Goal: Task Accomplishment & Management: Manage account settings

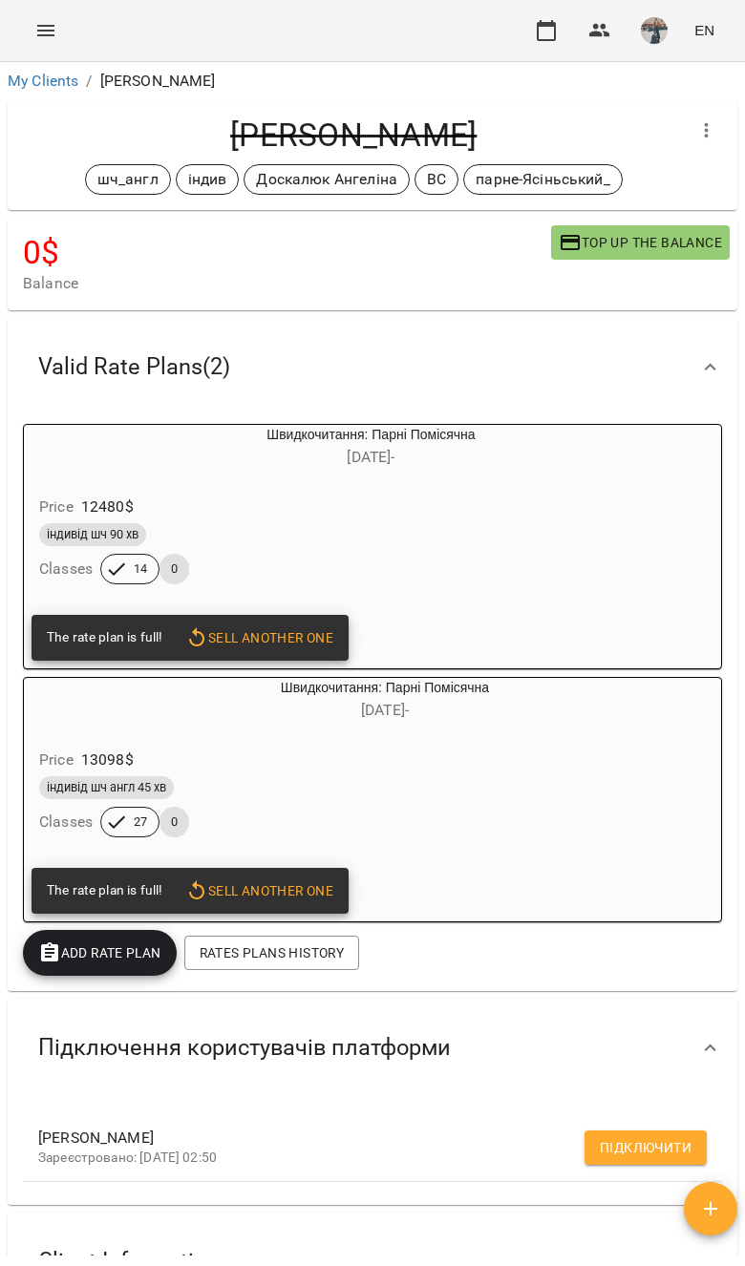
click at [73, 75] on link "My Clients" at bounding box center [43, 81] width 71 height 18
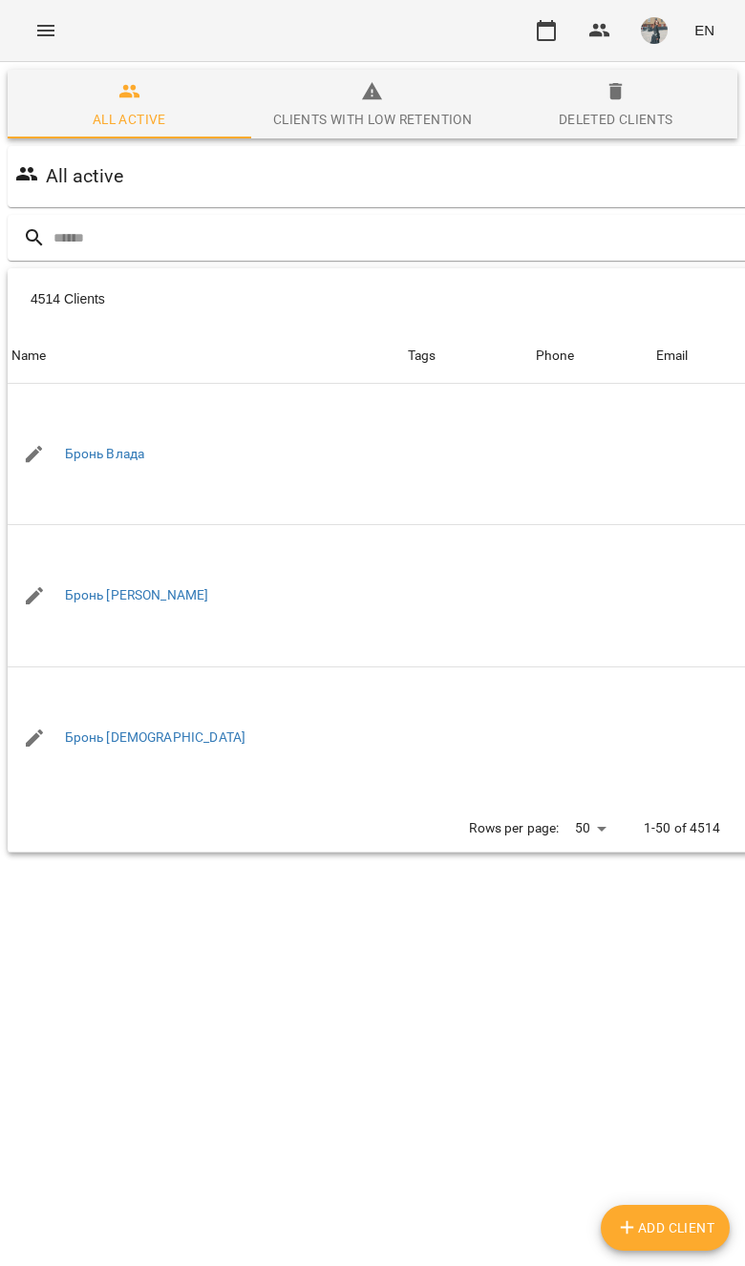
click at [668, 223] on input "text" at bounding box center [449, 239] width 793 height 32
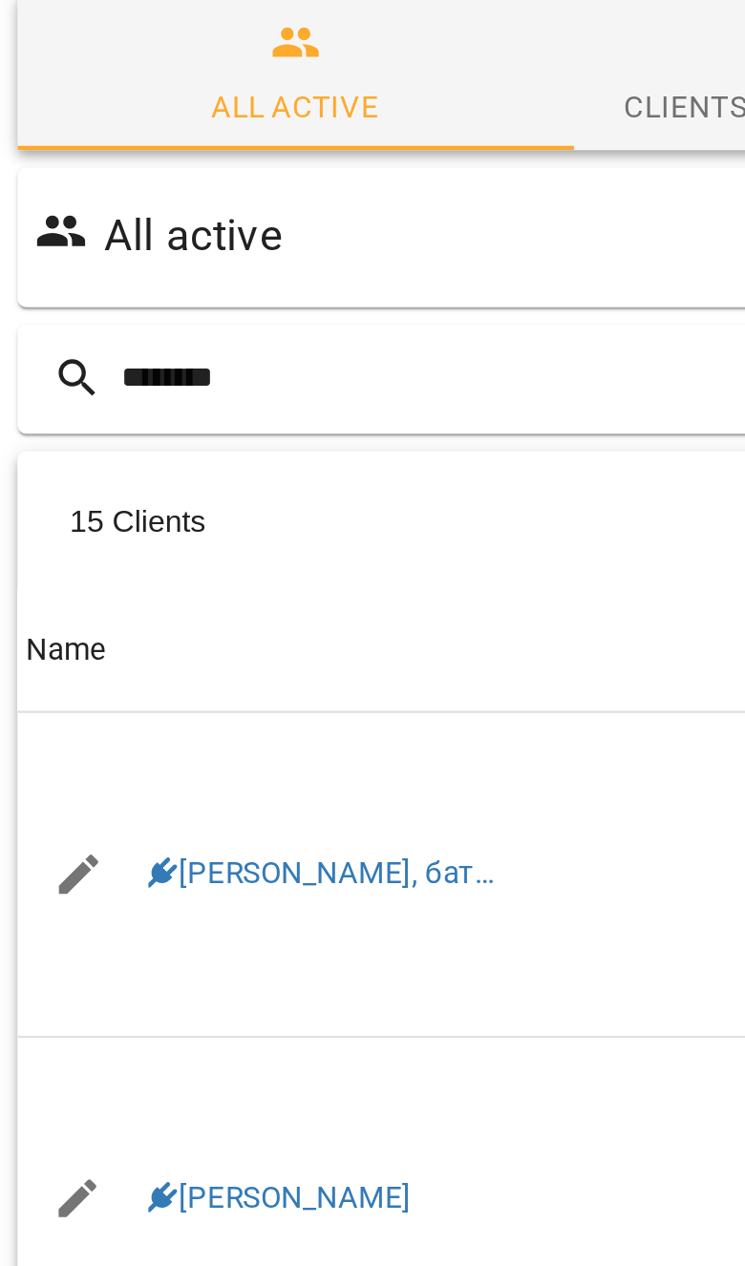
type input "********"
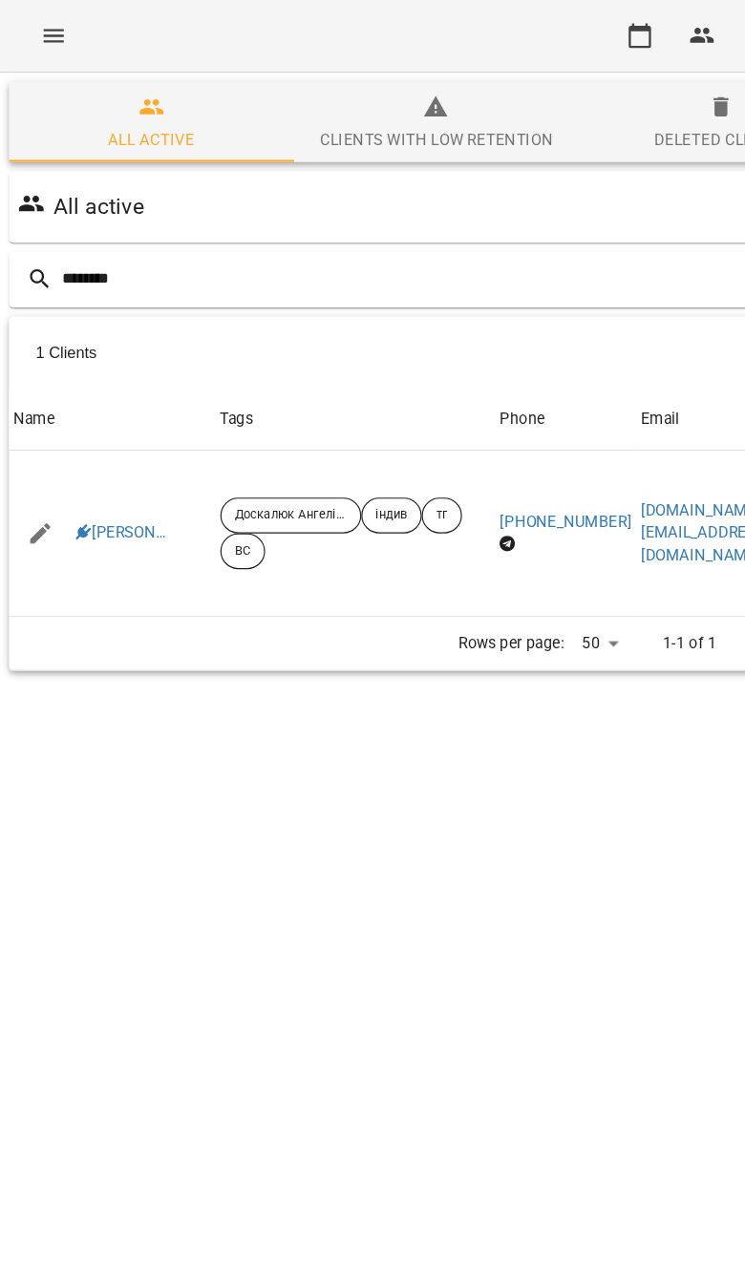
click at [113, 451] on link "[PERSON_NAME]" at bounding box center [105, 455] width 80 height 19
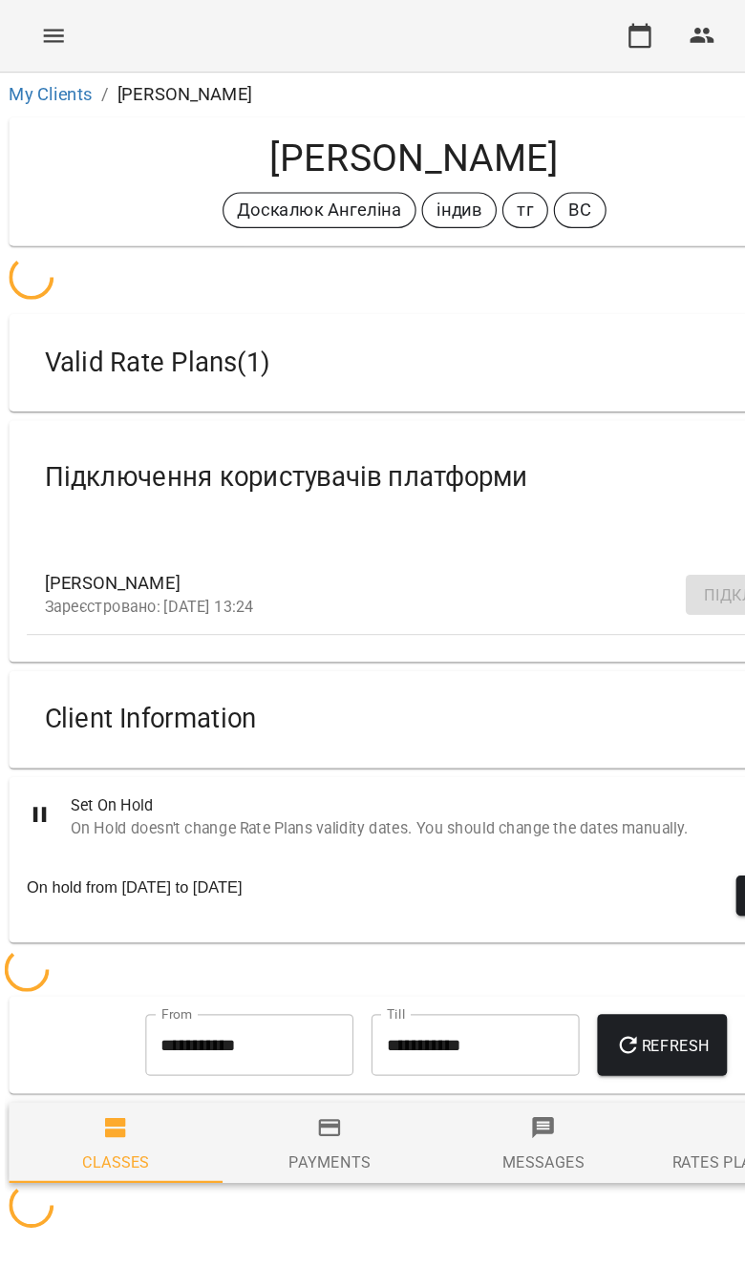
click at [105, 351] on div "Valid Rate Plans ( 1 )" at bounding box center [373, 309] width 730 height 83
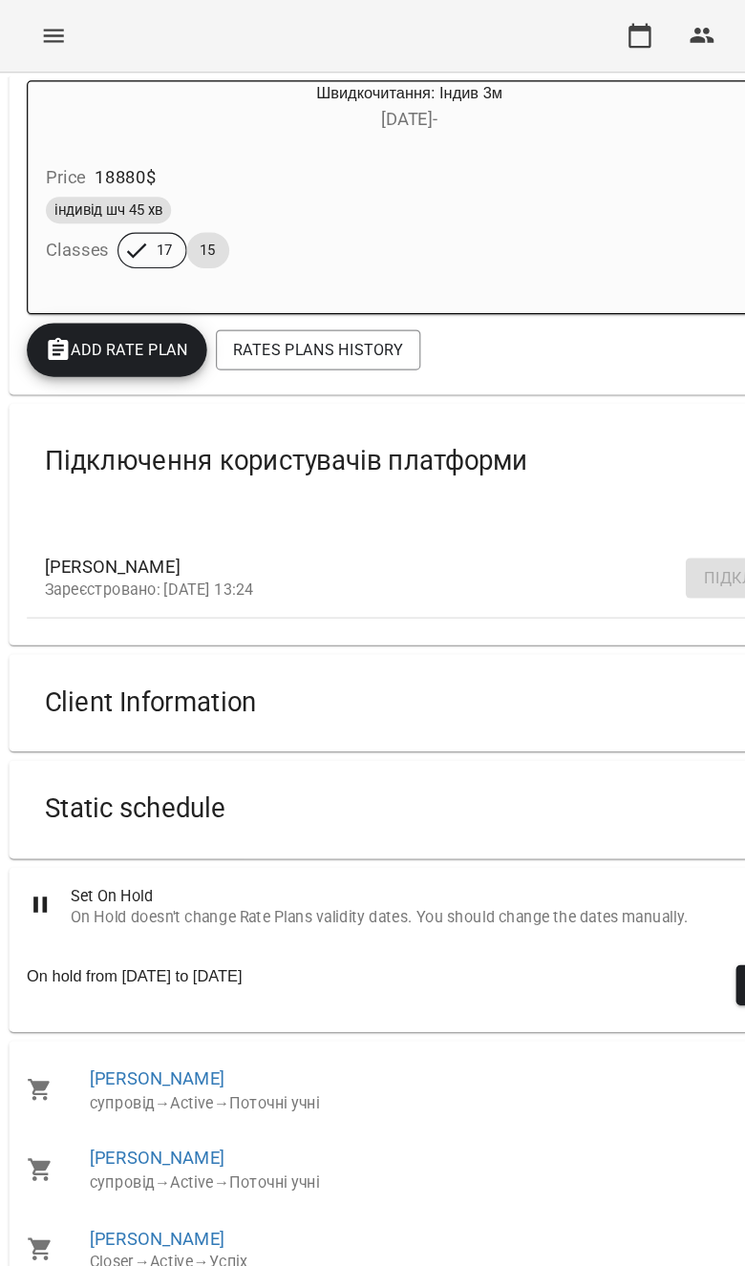
scroll to position [139, 0]
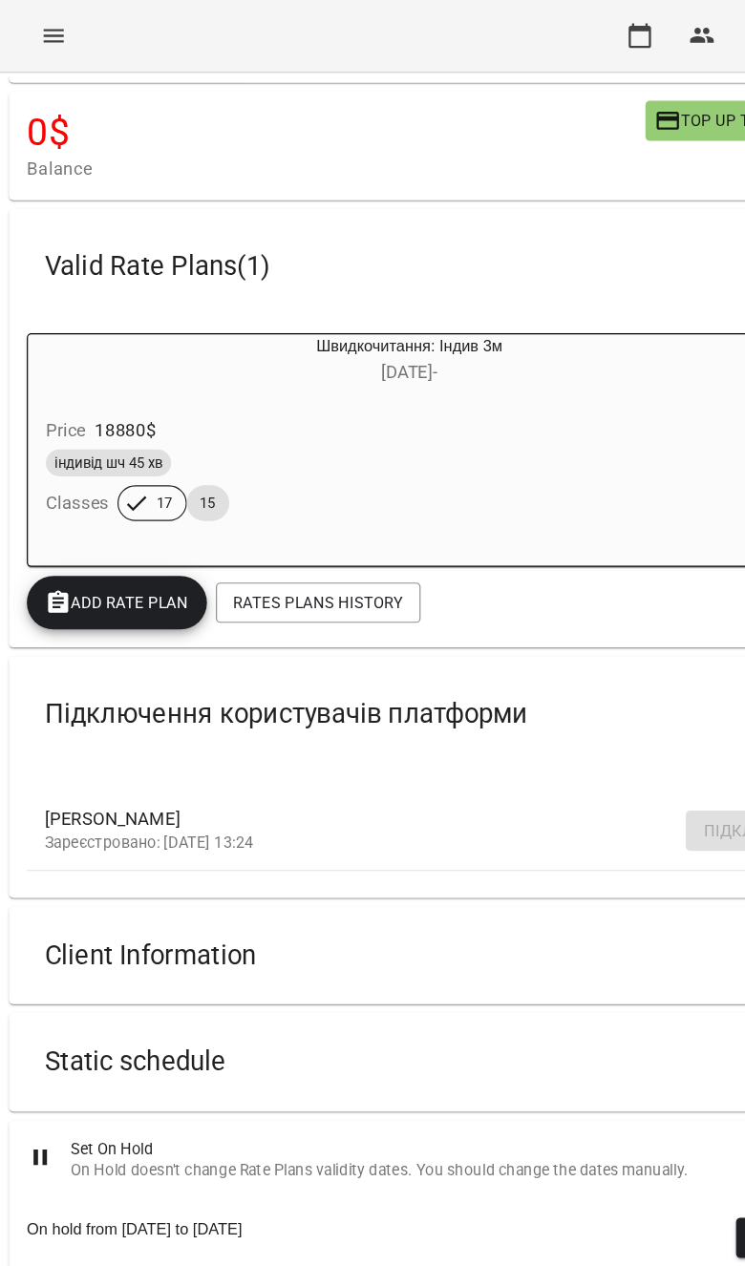
click at [442, 882] on div "Static schedule" at bounding box center [355, 907] width 665 height 60
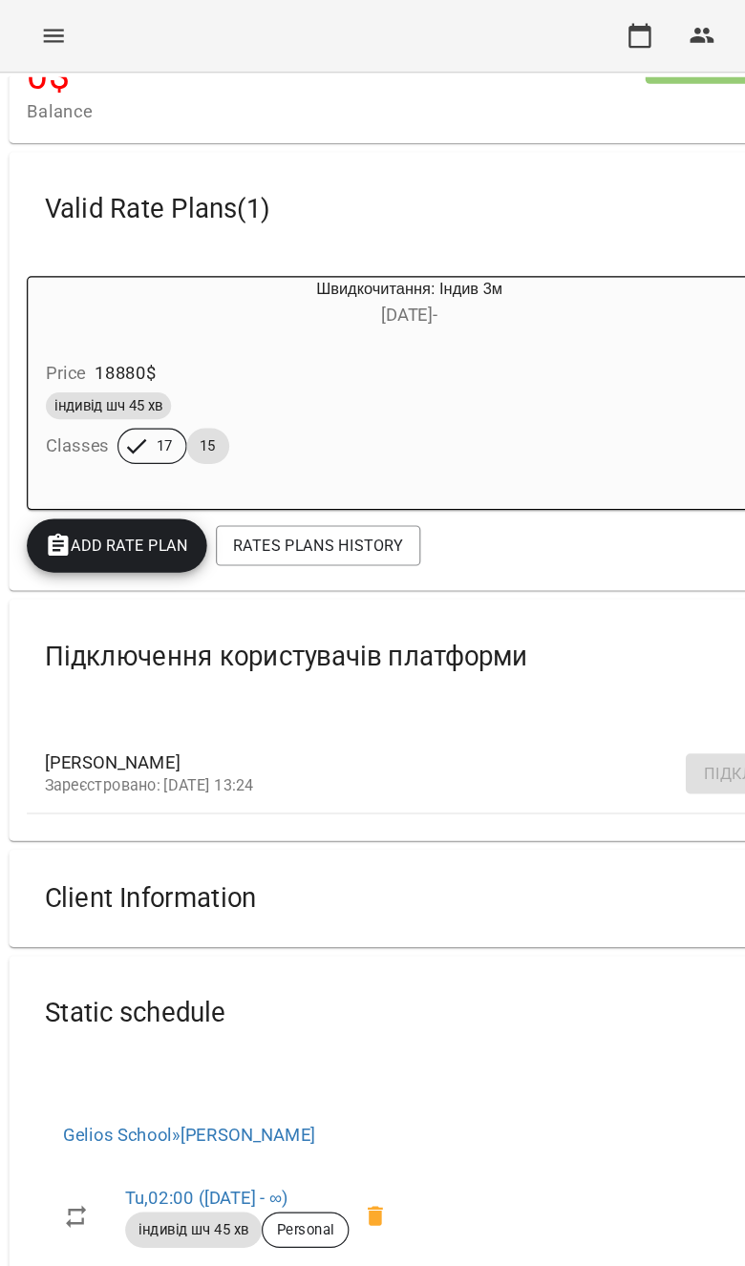
click at [487, 776] on div "Client Information" at bounding box center [355, 767] width 665 height 60
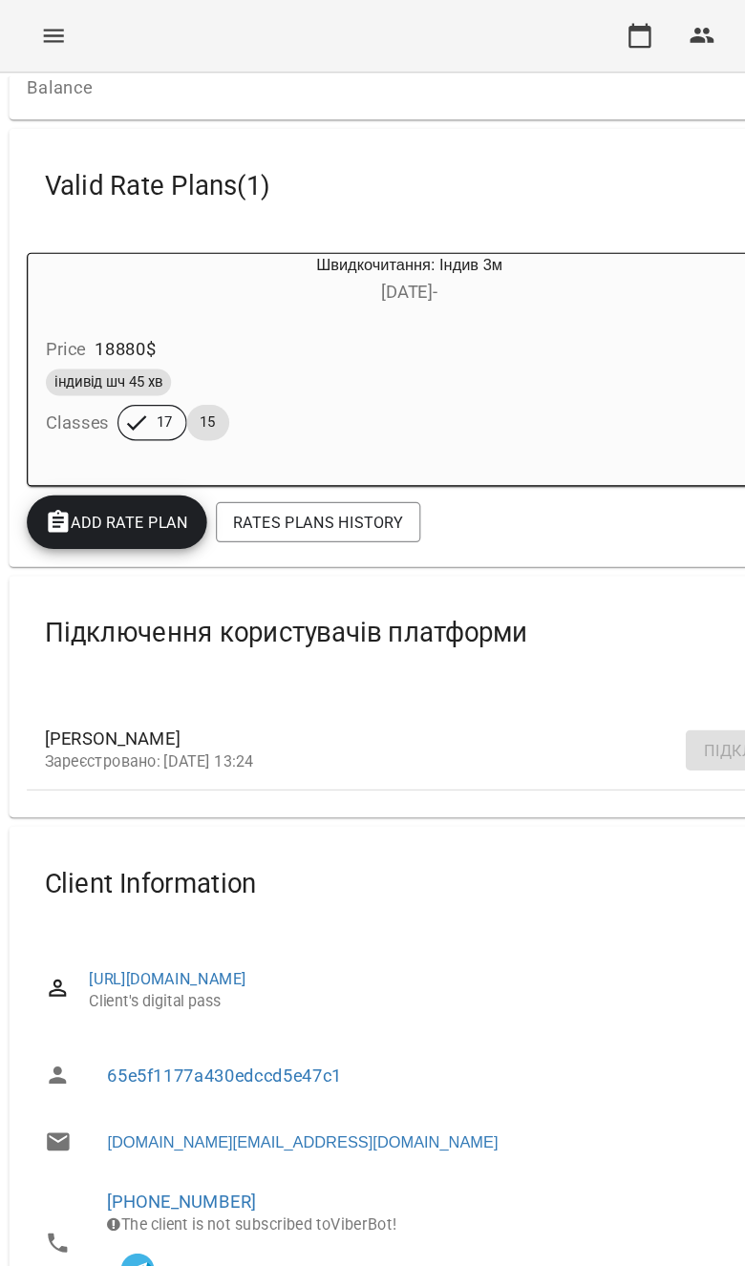
scroll to position [75, 0]
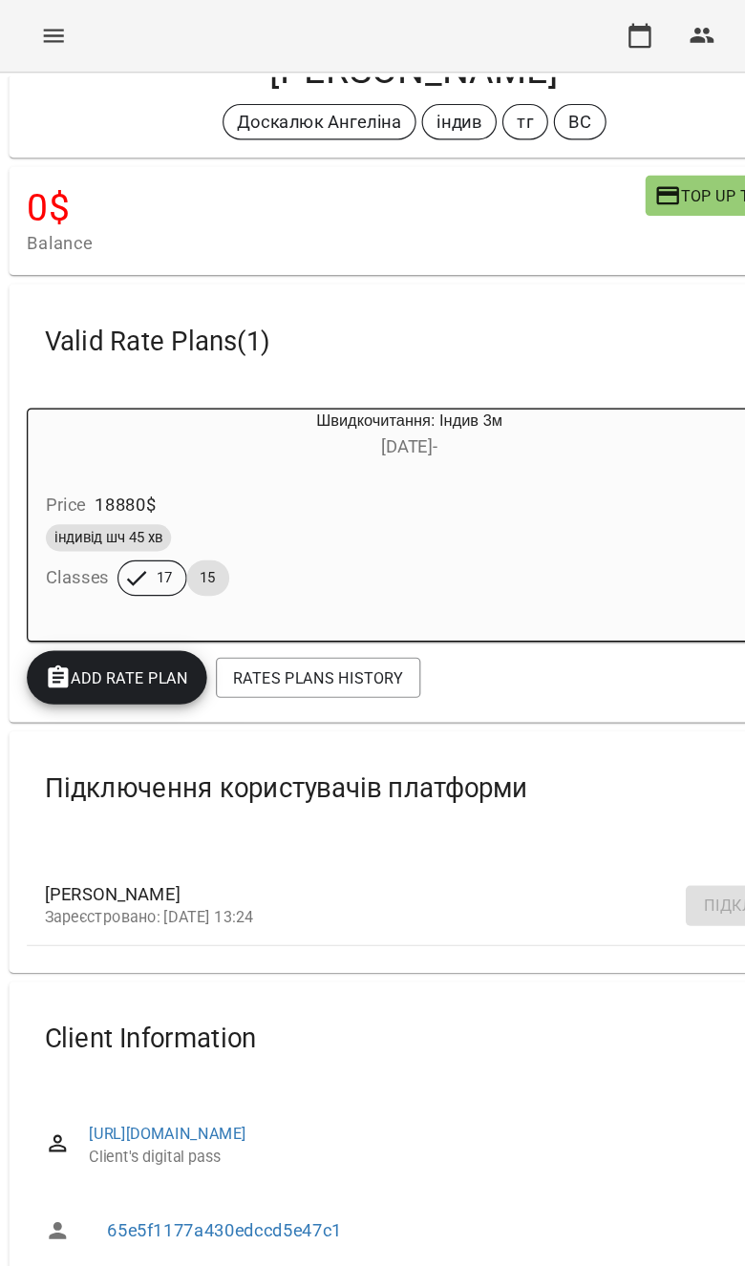
click at [536, 465] on div "індивід шч 45 хв" at bounding box center [303, 459] width 529 height 23
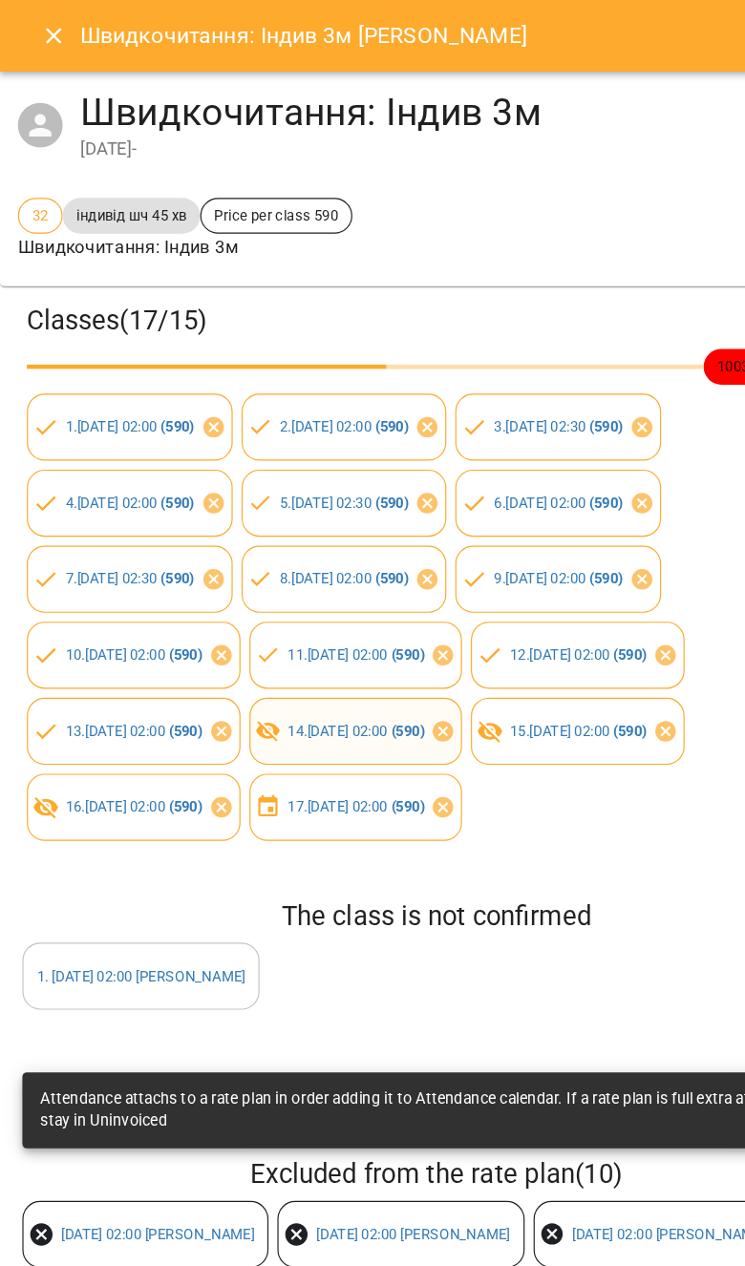
click at [387, 633] on icon at bounding box center [378, 624] width 17 height 17
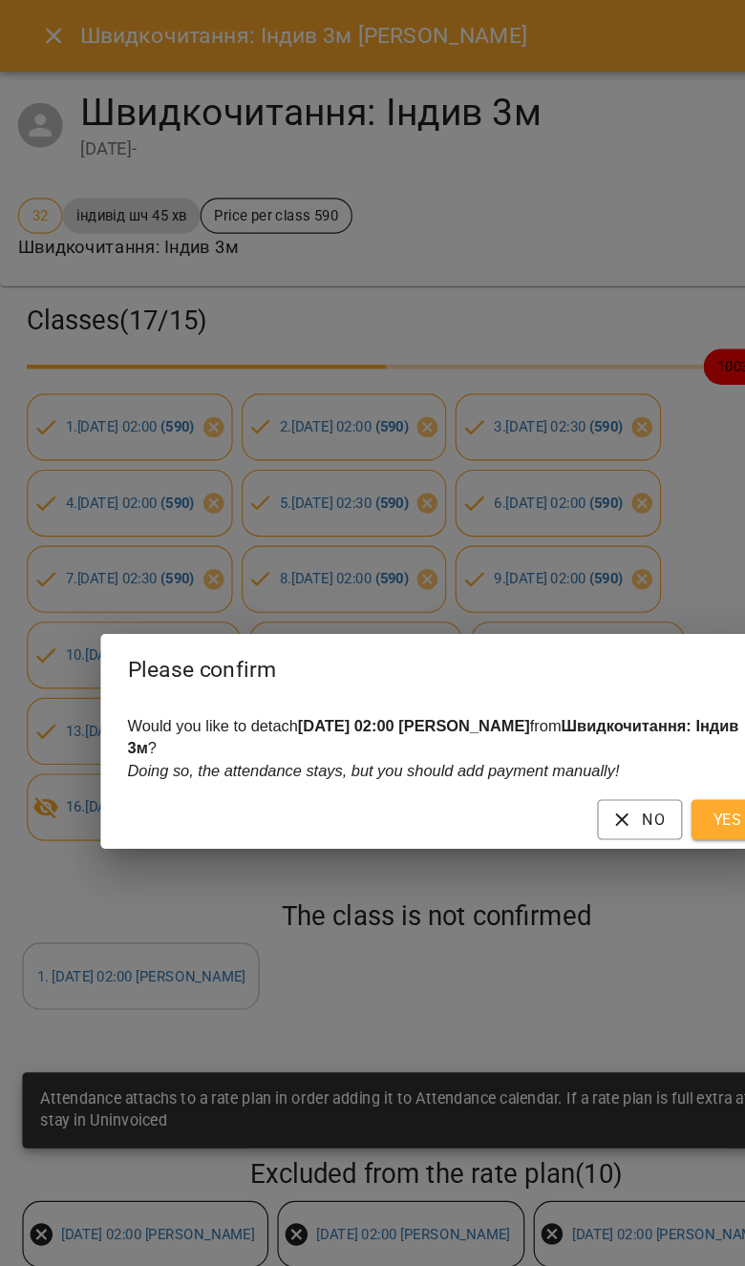
click at [606, 707] on span "Yes" at bounding box center [620, 700] width 31 height 23
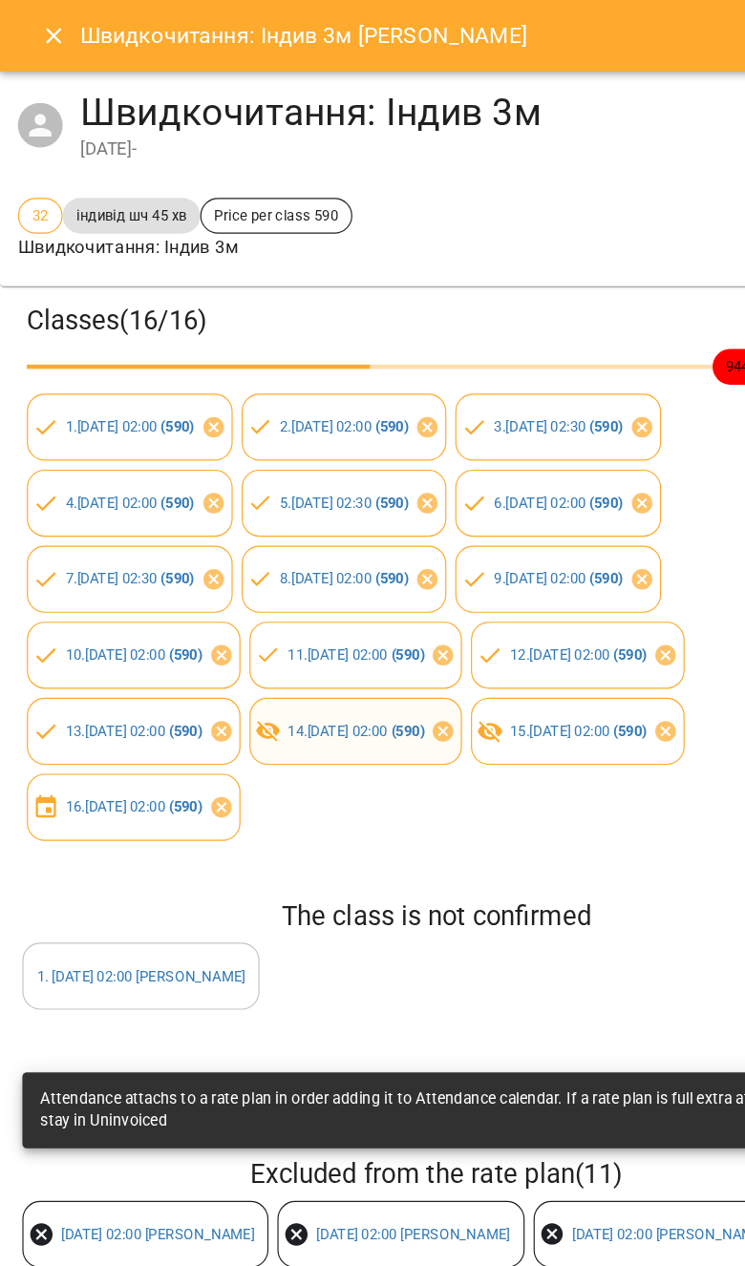
click at [389, 635] on icon at bounding box center [378, 624] width 21 height 21
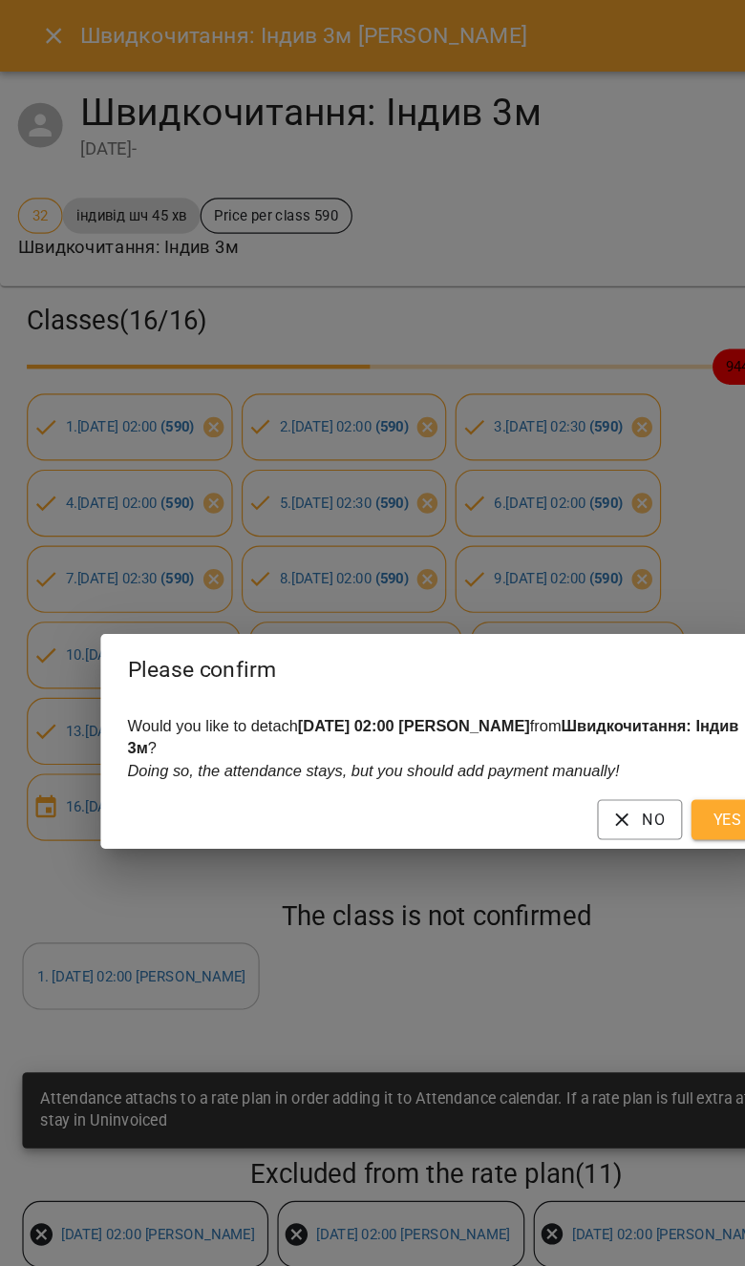
click at [603, 707] on button "Yes" at bounding box center [620, 700] width 61 height 34
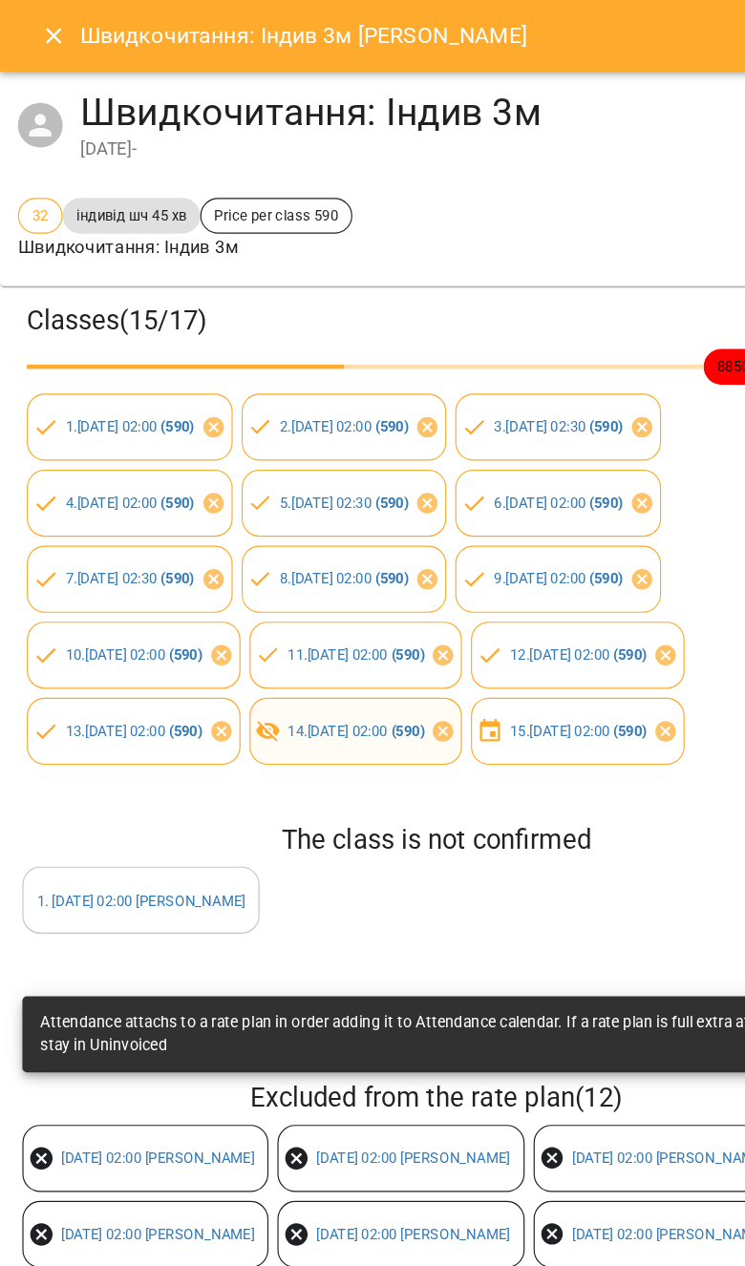
click at [389, 635] on icon at bounding box center [378, 624] width 21 height 21
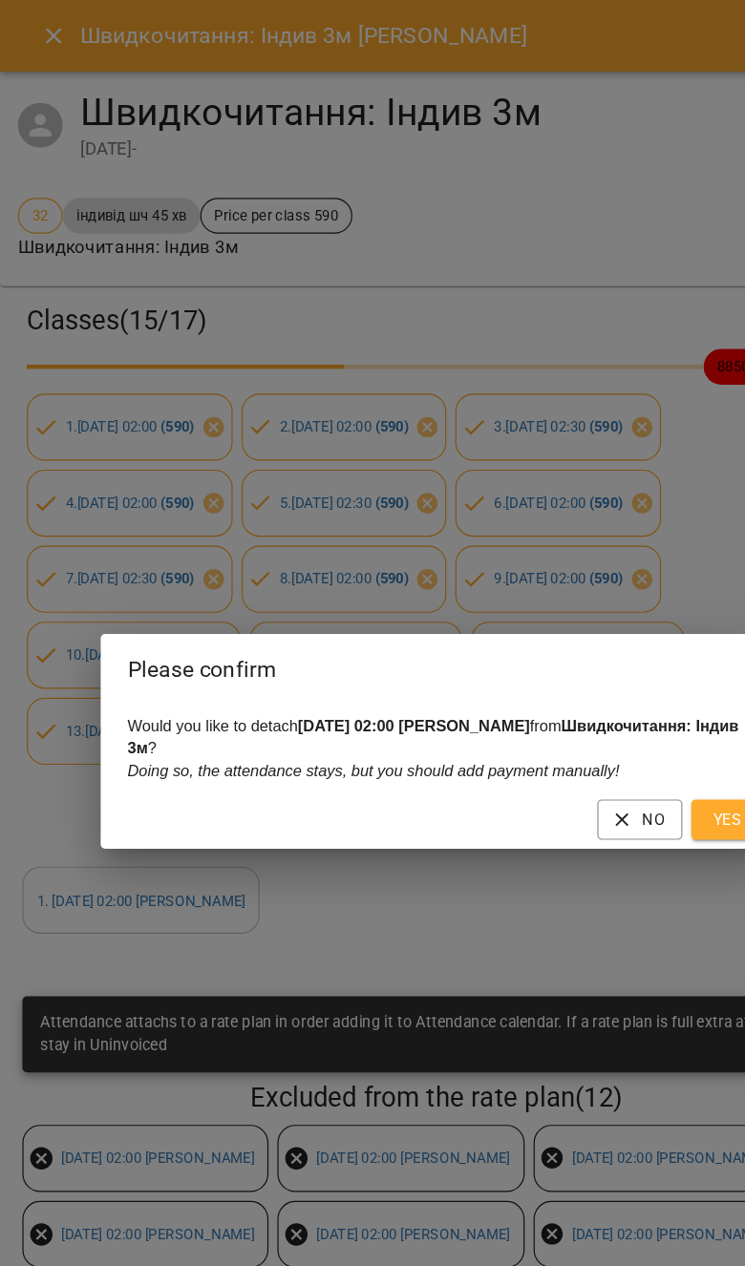
click at [626, 685] on button "Yes" at bounding box center [620, 700] width 61 height 34
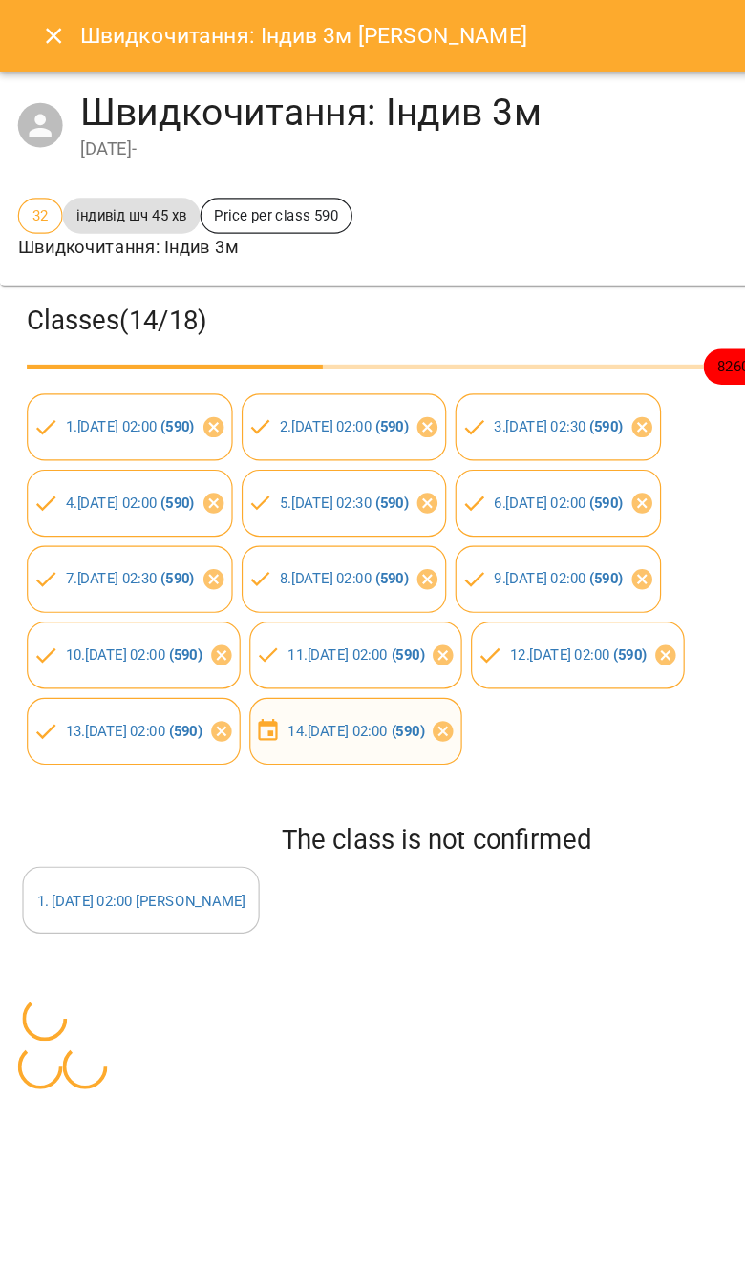
click at [387, 633] on icon at bounding box center [378, 624] width 17 height 17
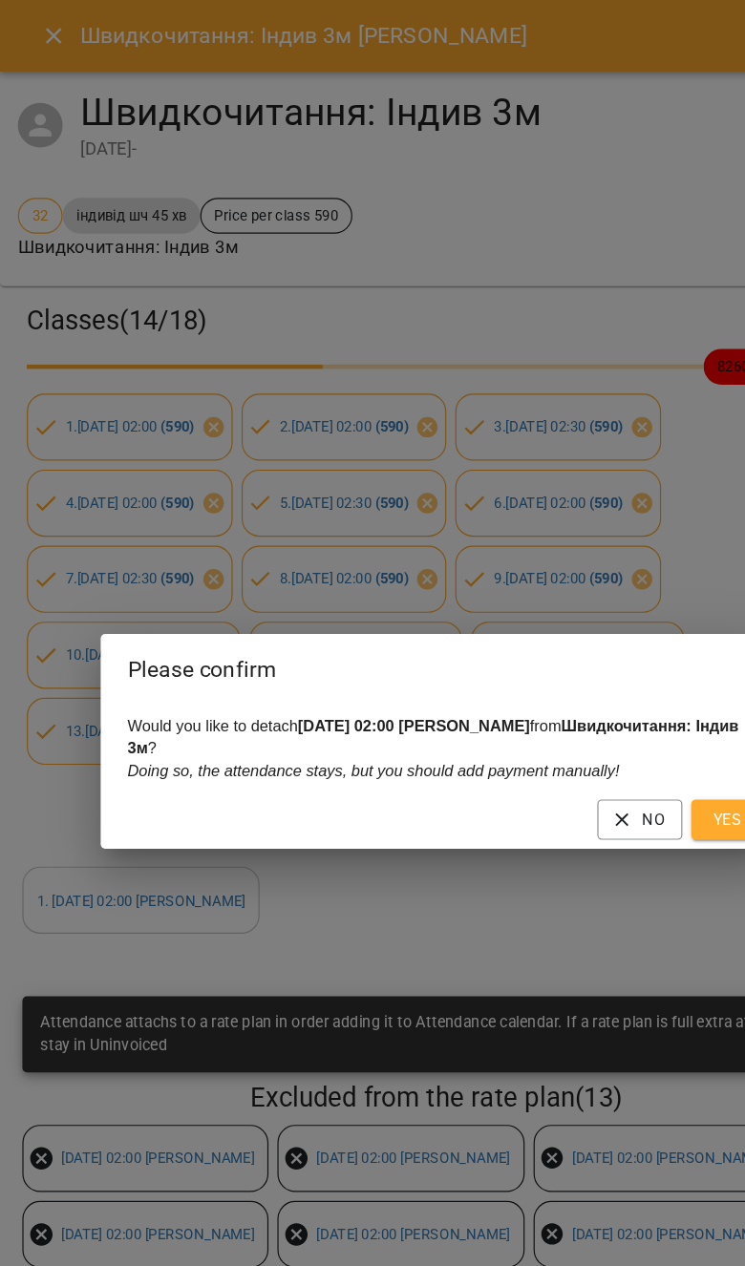
click at [609, 711] on span "Yes" at bounding box center [620, 700] width 31 height 23
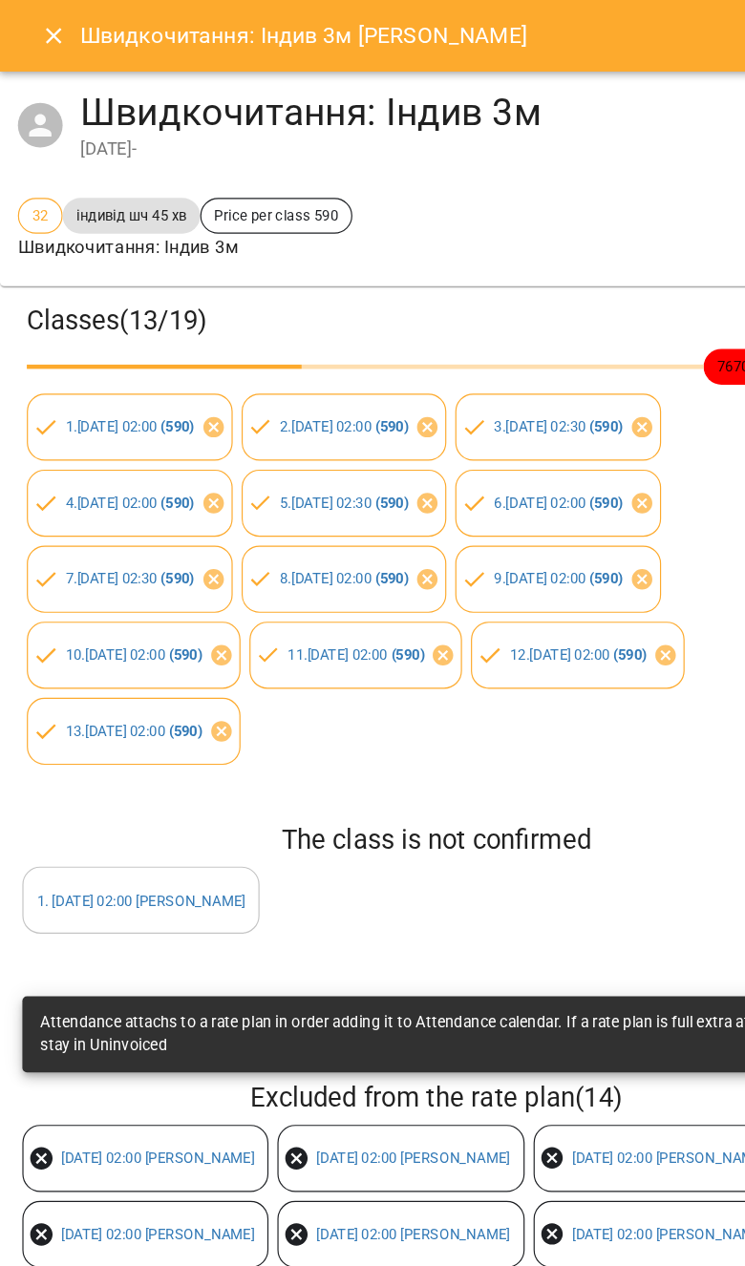
click at [50, 47] on button "Close" at bounding box center [46, 31] width 46 height 46
